Goal: Information Seeking & Learning: Learn about a topic

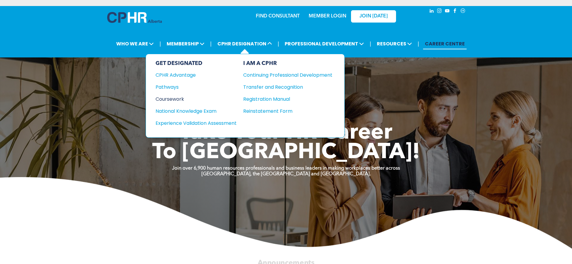
click at [175, 95] on div "Coursework" at bounding box center [192, 99] width 73 height 8
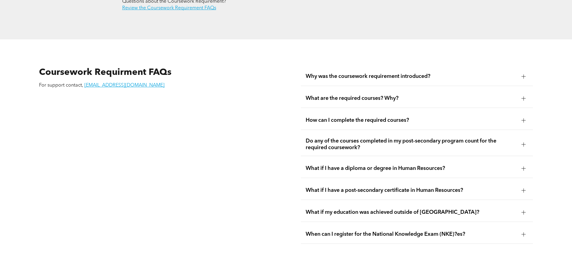
scroll to position [1052, 0]
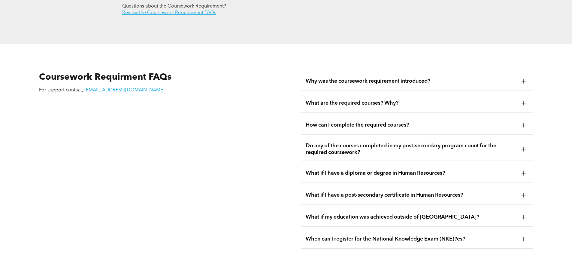
click at [344, 170] on span "What if I have a diploma or degree in Human Resources?" at bounding box center [411, 173] width 211 height 7
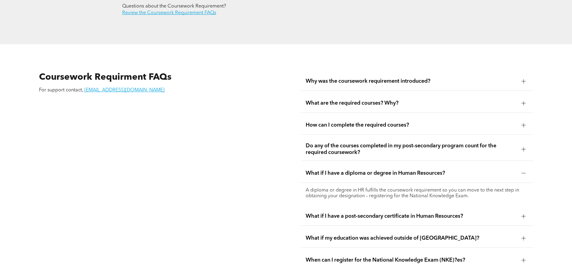
click at [344, 170] on span "What if I have a diploma or degree in Human Resources?" at bounding box center [411, 173] width 211 height 7
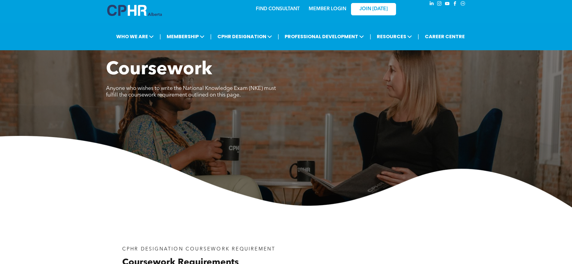
scroll to position [0, 0]
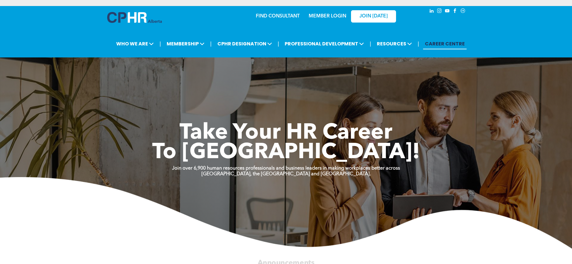
click at [338, 14] on link "MEMBER LOGIN" at bounding box center [328, 16] width 38 height 5
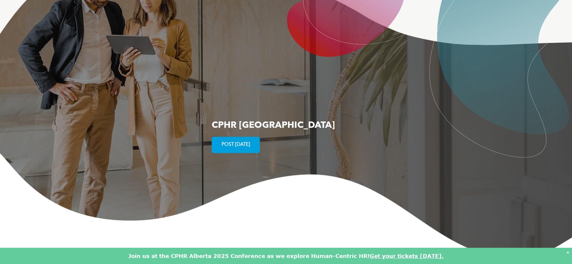
scroll to position [1107, 0]
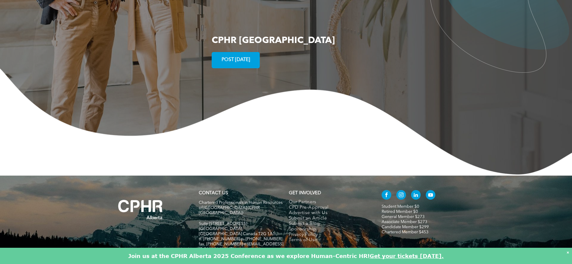
click at [203, 200] on span "Chartered Professionals in Human Resources of [GEOGRAPHIC_DATA] (CPHR [GEOGRAPH…" at bounding box center [241, 207] width 84 height 14
click at [309, 199] on span "Our Partners" at bounding box center [303, 201] width 28 height 5
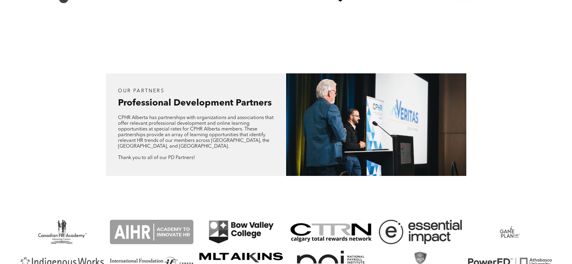
scroll to position [601, 0]
